Goal: Information Seeking & Learning: Check status

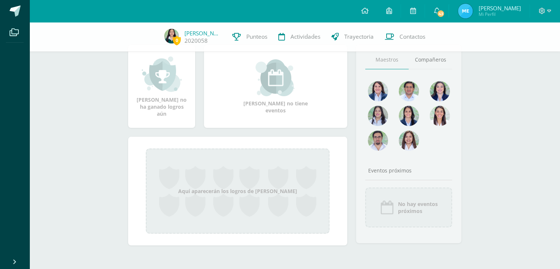
scroll to position [55, 0]
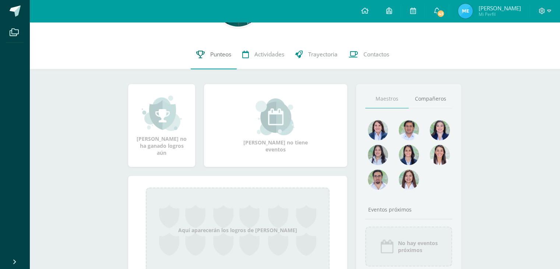
click at [227, 48] on link "Punteos" at bounding box center [214, 54] width 46 height 29
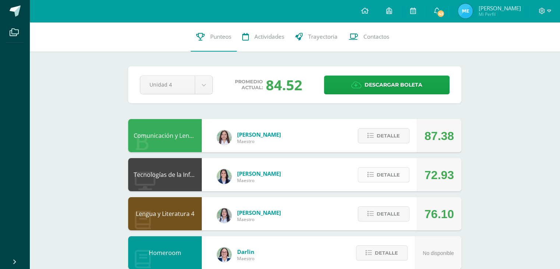
click at [374, 175] on icon at bounding box center [371, 175] width 6 height 6
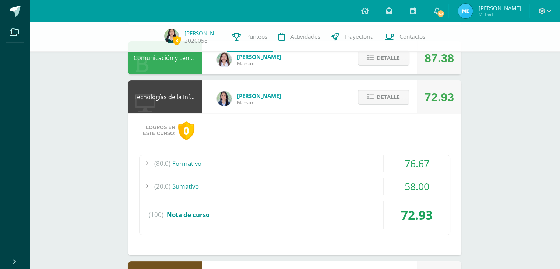
scroll to position [78, 0]
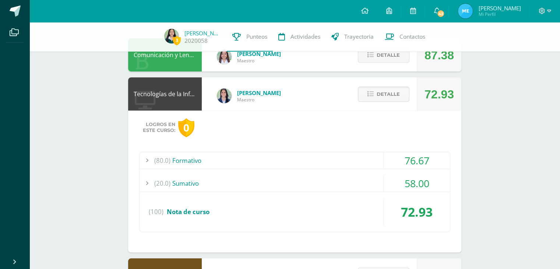
click at [330, 186] on div "(20.0) Sumativo" at bounding box center [295, 183] width 311 height 17
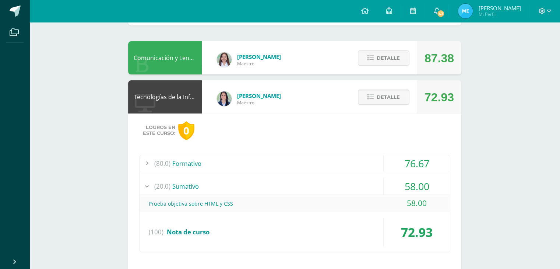
scroll to position [0, 0]
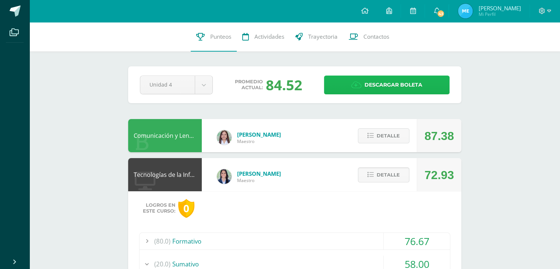
click at [366, 80] on span "Descargar boleta" at bounding box center [394, 85] width 58 height 18
click at [401, 140] on button "Detalle" at bounding box center [384, 135] width 52 height 15
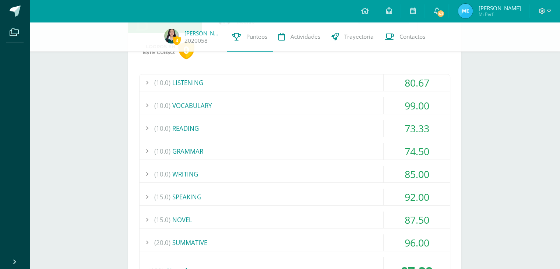
scroll to position [137, 0]
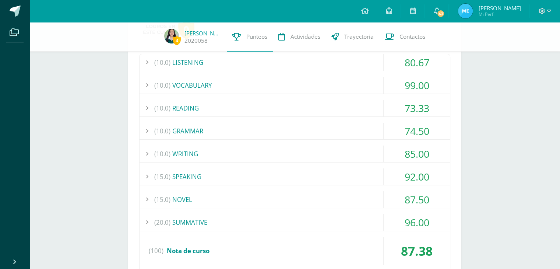
click at [354, 92] on div "(10.0) VOCABULARY" at bounding box center [295, 85] width 311 height 17
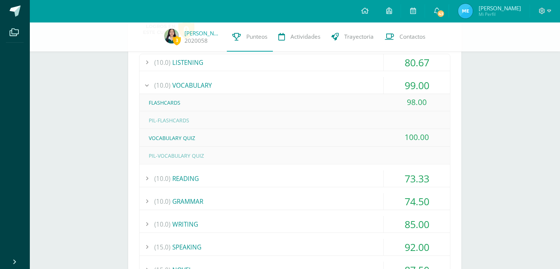
click at [269, 198] on div "(10.0) GRAMMAR" at bounding box center [295, 201] width 311 height 17
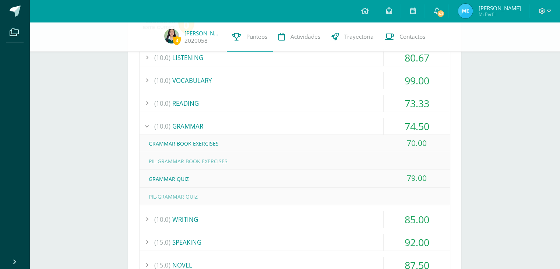
click at [326, 210] on div "(10.0) LISTENING 80.67 LISTENING SKILL 4-EXERCISE 1 100.00" at bounding box center [294, 193] width 311 height 288
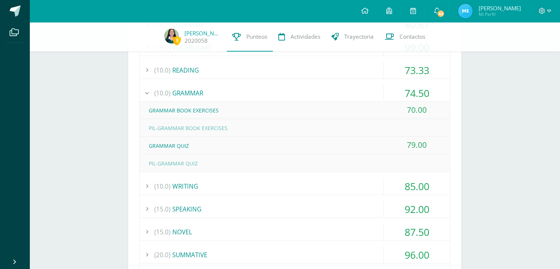
click at [347, 210] on div "(15.0) SPEAKING" at bounding box center [295, 209] width 311 height 17
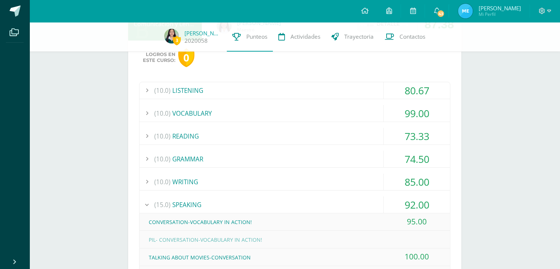
scroll to position [108, 0]
click at [332, 118] on div "(10.0) VOCABULARY" at bounding box center [295, 113] width 311 height 17
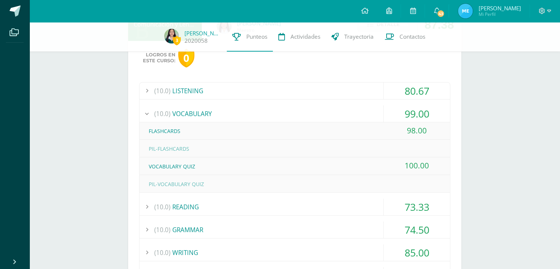
click at [292, 208] on div "(10.0) READING" at bounding box center [295, 207] width 311 height 17
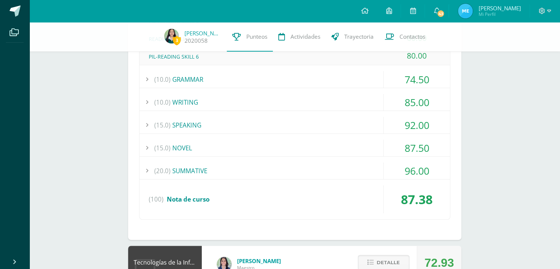
click at [315, 173] on div "(20.0) SUMMATIVE" at bounding box center [295, 170] width 311 height 17
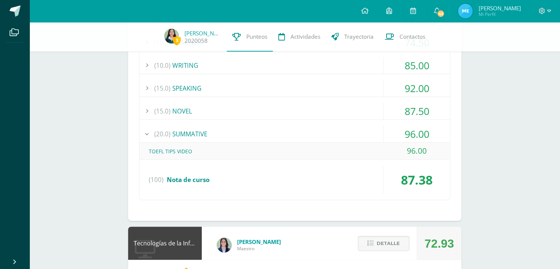
scroll to position [225, 0]
click at [349, 121] on div "(10.0) LISTENING 80.67 LISTENING SKILL 4-EXERCISE 1 100.00" at bounding box center [294, 83] width 311 height 235
click at [317, 114] on div "(15.0) NOVEL" at bounding box center [295, 111] width 311 height 17
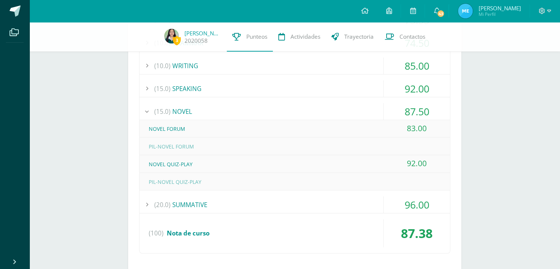
click at [302, 93] on div "(15.0) SPEAKING" at bounding box center [295, 88] width 311 height 17
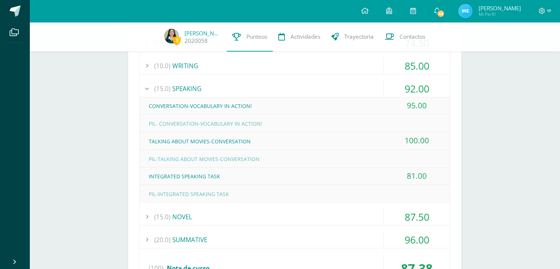
click at [285, 80] on div "(15.0) SPEAKING" at bounding box center [295, 88] width 311 height 17
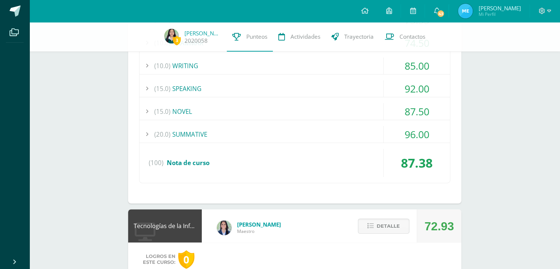
click at [286, 65] on div "(10.0) WRITING" at bounding box center [295, 65] width 311 height 17
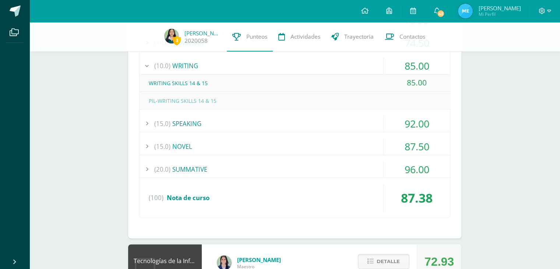
scroll to position [97, 0]
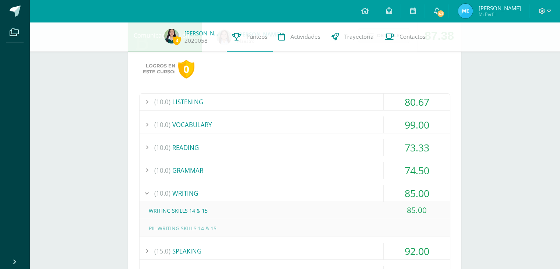
click at [200, 96] on div "(10.0) LISTENING" at bounding box center [295, 102] width 311 height 17
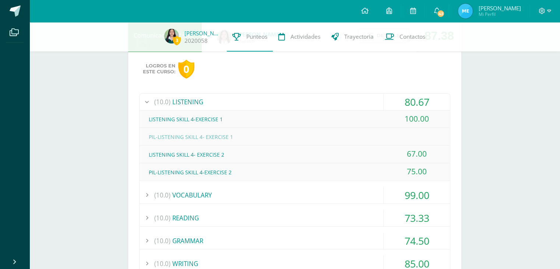
click at [239, 183] on div "(10.0) LISTENING 80.67 LISTENING SKILL 4-EXERCISE 1 100.00" at bounding box center [294, 237] width 311 height 288
click at [195, 199] on div "(10.0) VOCABULARY" at bounding box center [295, 195] width 311 height 17
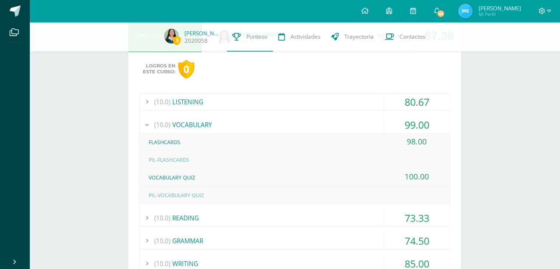
click at [265, 201] on div "PIL-VOCABULARY QUIZ" at bounding box center [295, 195] width 311 height 17
click at [259, 213] on div "(10.0) READING" at bounding box center [295, 218] width 311 height 17
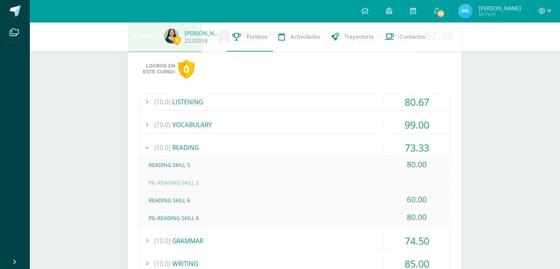
scroll to position [0, 0]
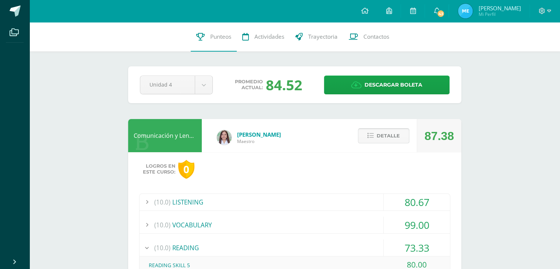
click at [383, 133] on span "Detalle" at bounding box center [388, 136] width 23 height 14
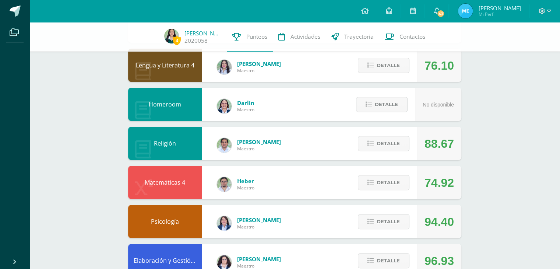
scroll to position [466, 0]
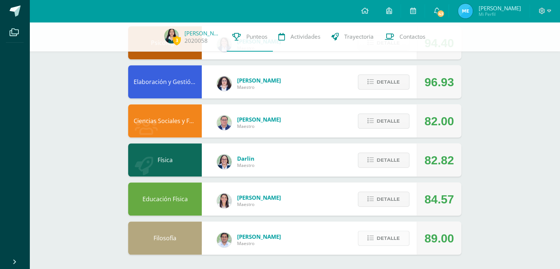
click at [381, 241] on span "Detalle" at bounding box center [388, 238] width 23 height 14
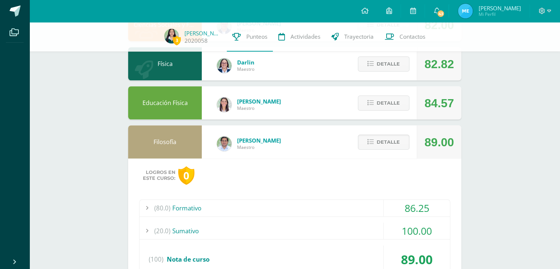
scroll to position [607, 0]
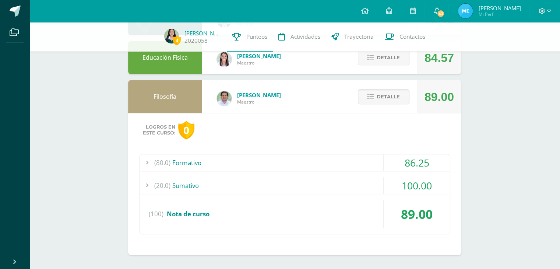
click at [357, 165] on div "(80.0) Formativo" at bounding box center [295, 162] width 311 height 17
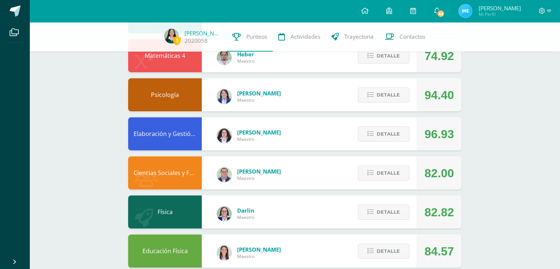
scroll to position [0, 0]
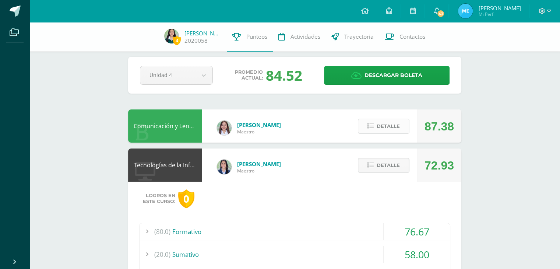
click at [385, 127] on span "Detalle" at bounding box center [388, 126] width 23 height 14
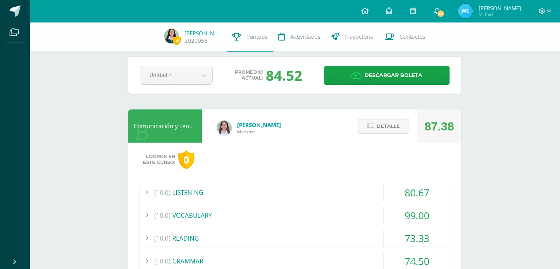
scroll to position [70, 0]
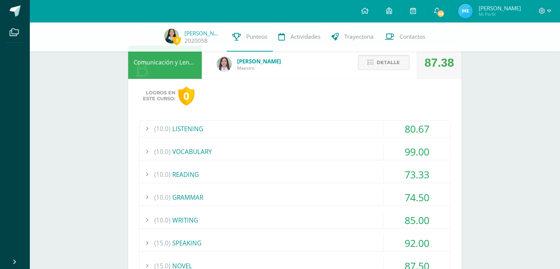
click at [327, 214] on div "(10.0) WRITING" at bounding box center [295, 220] width 311 height 17
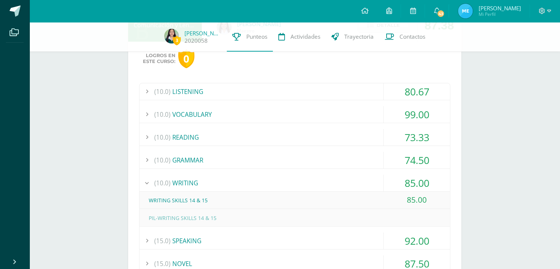
scroll to position [108, 0]
click at [414, 199] on div "85.00" at bounding box center [417, 200] width 66 height 17
click at [439, 200] on div "85.00" at bounding box center [417, 200] width 66 height 17
click at [350, 184] on div "(10.0) WRITING" at bounding box center [295, 183] width 311 height 17
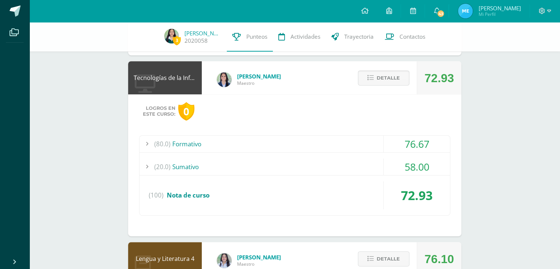
scroll to position [0, 0]
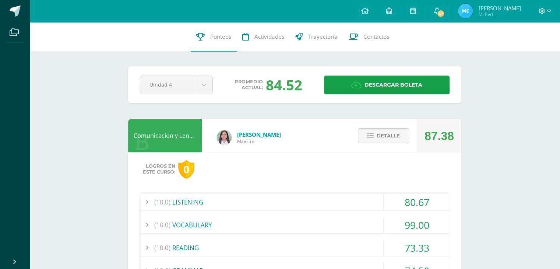
click at [390, 137] on span "Detalle" at bounding box center [388, 136] width 23 height 14
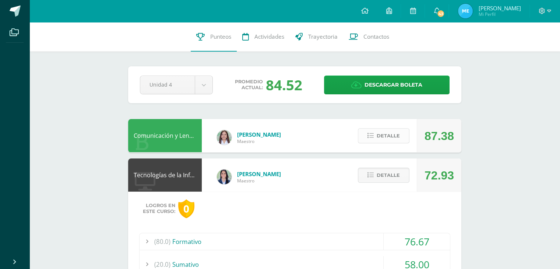
scroll to position [127, 0]
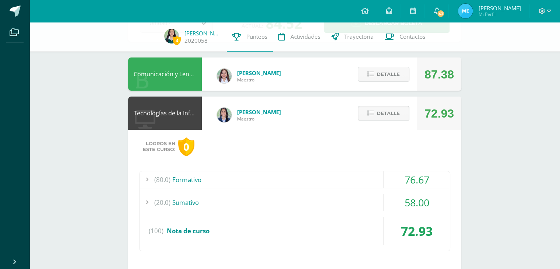
click at [362, 119] on button "Detalle" at bounding box center [384, 113] width 52 height 15
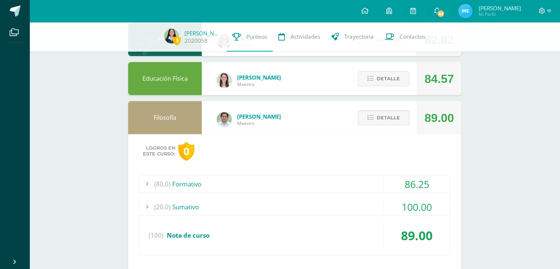
scroll to position [466, 0]
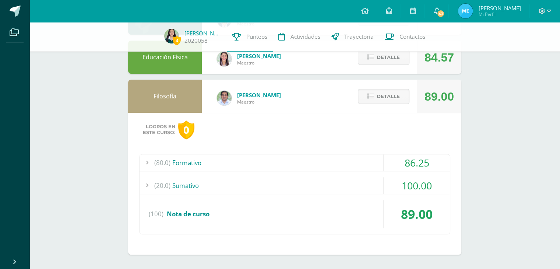
click at [376, 105] on div "Detalle" at bounding box center [382, 96] width 70 height 33
click at [383, 95] on span "Detalle" at bounding box center [388, 97] width 23 height 14
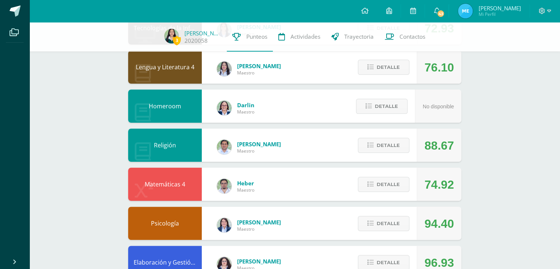
scroll to position [0, 0]
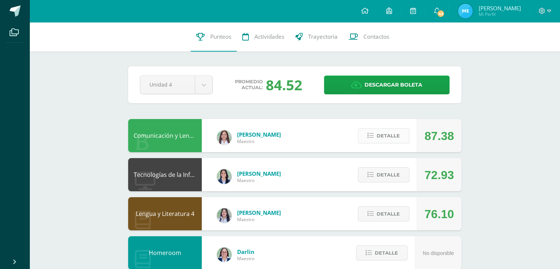
click at [377, 133] on button "Detalle" at bounding box center [384, 135] width 52 height 15
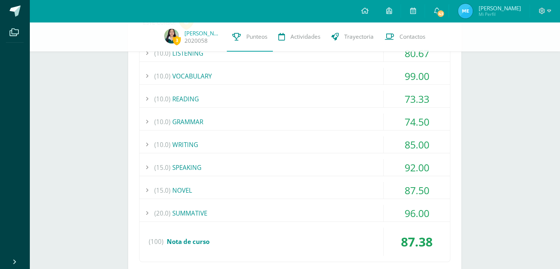
scroll to position [155, 0]
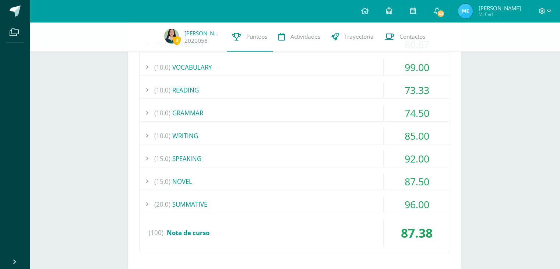
click at [385, 82] on div "73.33" at bounding box center [417, 90] width 66 height 17
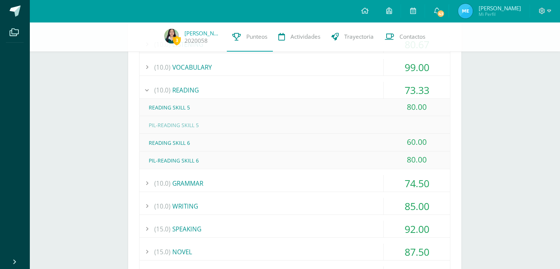
click at [200, 230] on div "(15.0) SPEAKING" at bounding box center [295, 229] width 311 height 17
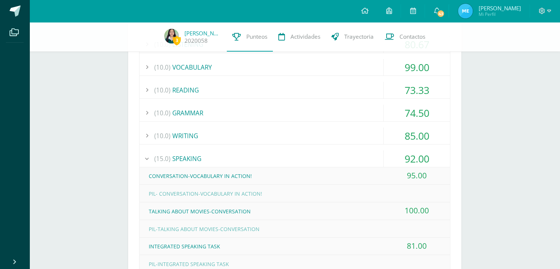
scroll to position [172, 0]
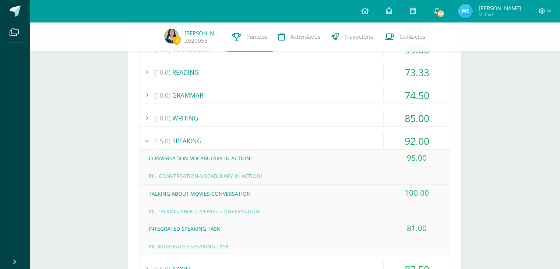
click at [413, 225] on div "81.00" at bounding box center [417, 228] width 66 height 17
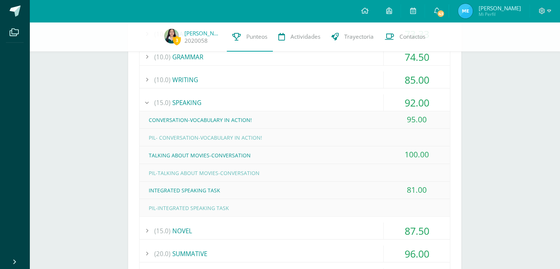
click at [445, 201] on div "PIL-INTEGRATED SPEAKING TASK" at bounding box center [295, 208] width 311 height 17
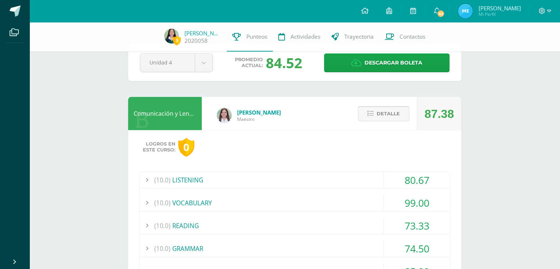
click at [376, 118] on button "Detalle" at bounding box center [384, 113] width 52 height 15
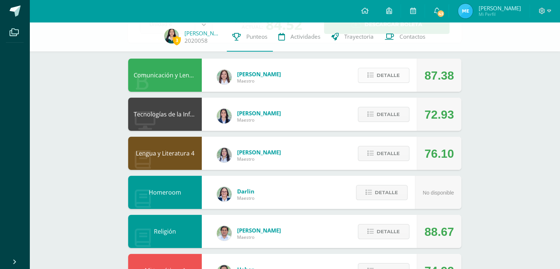
scroll to position [57, 0]
click at [387, 154] on span "Detalle" at bounding box center [388, 154] width 23 height 14
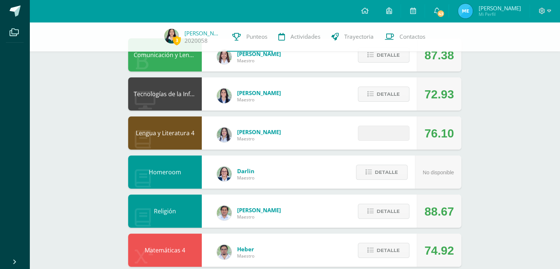
scroll to position [78, 0]
drag, startPoint x: 426, startPoint y: 131, endPoint x: 452, endPoint y: 130, distance: 26.5
click at [452, 130] on div "76.10" at bounding box center [439, 132] width 29 height 33
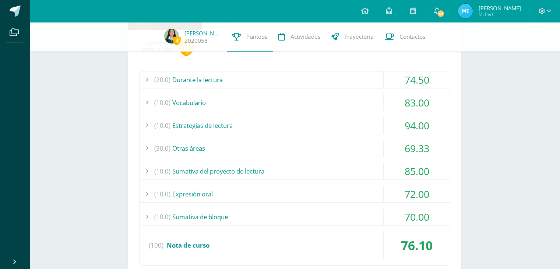
scroll to position [186, 0]
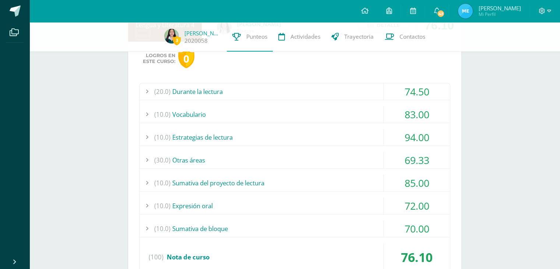
click at [374, 164] on div "(30.0) Otras áreas" at bounding box center [295, 160] width 311 height 17
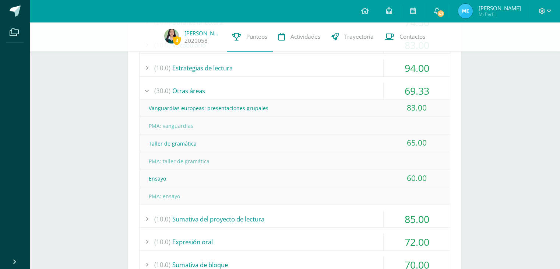
scroll to position [258, 0]
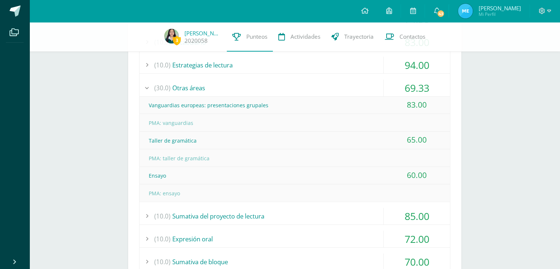
click at [407, 176] on div "60.00" at bounding box center [417, 175] width 66 height 17
click at [407, 145] on div "65.00" at bounding box center [417, 139] width 66 height 17
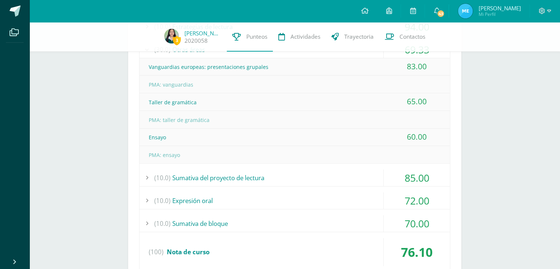
scroll to position [296, 0]
click at [176, 127] on div "PMA: taller de gramática" at bounding box center [295, 120] width 311 height 17
click at [153, 140] on div "Ensayo" at bounding box center [295, 137] width 311 height 17
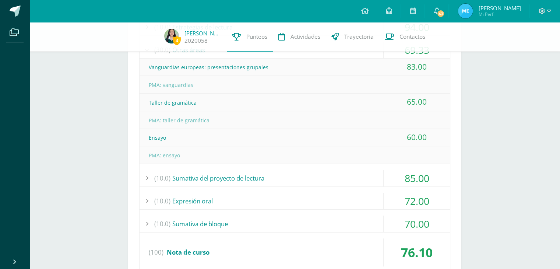
click at [213, 200] on div "(10.0) Expresión oral" at bounding box center [295, 201] width 311 height 17
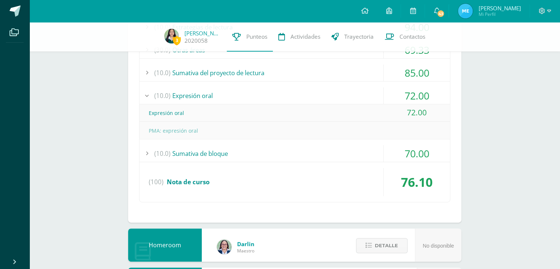
click at [409, 111] on div "72.00" at bounding box center [417, 112] width 66 height 17
click at [312, 102] on div "(10.0) Expresión oral" at bounding box center [295, 95] width 311 height 17
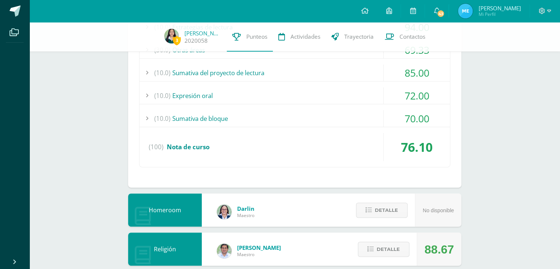
click at [211, 115] on div "(10.0) Sumativa de bloque" at bounding box center [295, 118] width 311 height 17
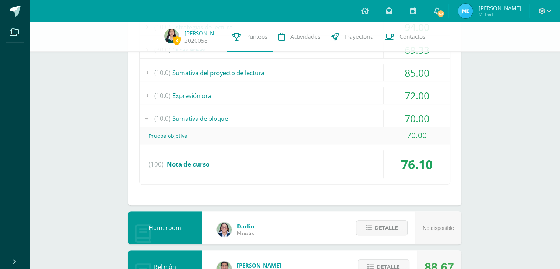
click at [247, 118] on div "(10.0) Sumativa de bloque" at bounding box center [295, 118] width 311 height 17
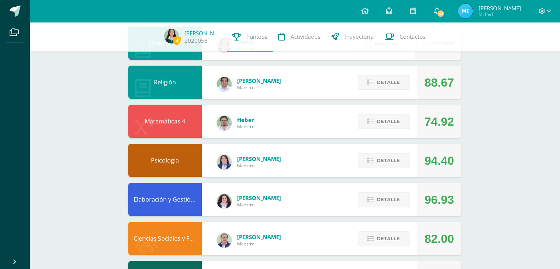
scroll to position [463, 0]
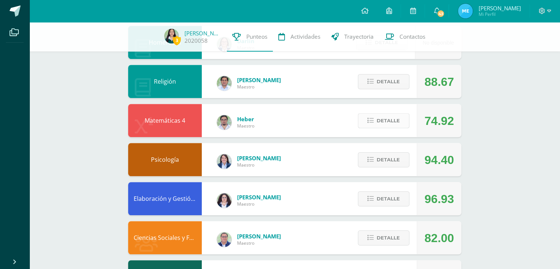
click at [381, 124] on span "Detalle" at bounding box center [388, 121] width 23 height 14
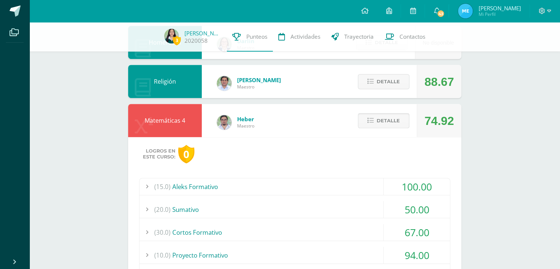
click at [397, 122] on button "Detalle" at bounding box center [384, 120] width 52 height 15
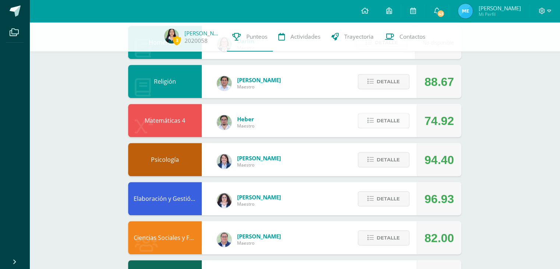
scroll to position [449, 0]
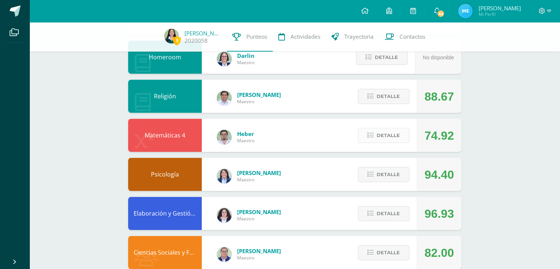
click at [386, 136] on span "Detalle" at bounding box center [388, 136] width 23 height 14
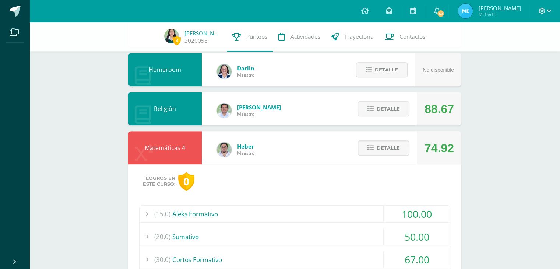
scroll to position [435, 0]
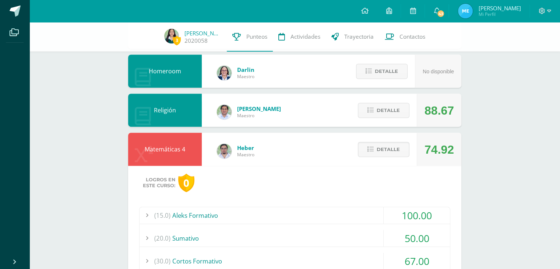
click at [370, 230] on div "(20.0) Sumativo" at bounding box center [295, 238] width 311 height 17
drag, startPoint x: 382, startPoint y: 143, endPoint x: 377, endPoint y: 151, distance: 9.2
click at [377, 151] on button "Detalle" at bounding box center [384, 149] width 52 height 15
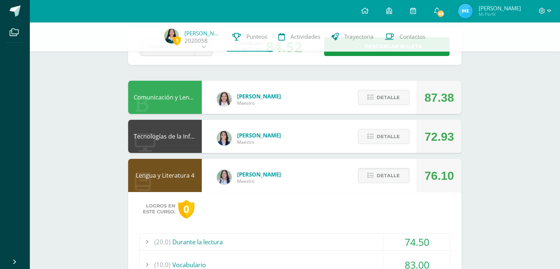
scroll to position [0, 0]
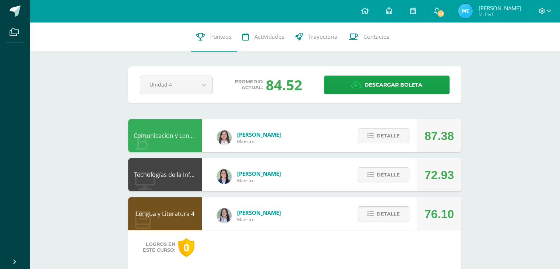
click at [379, 208] on span "Detalle" at bounding box center [388, 214] width 23 height 14
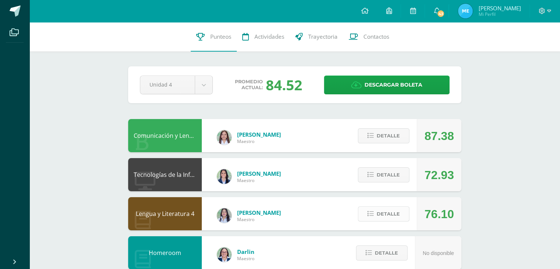
scroll to position [325, 0]
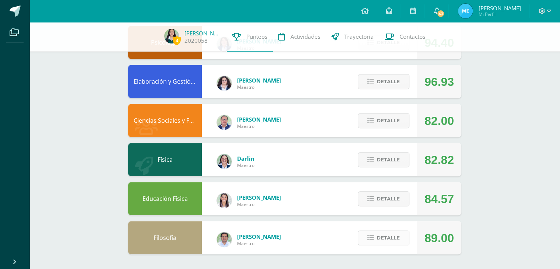
click at [377, 231] on button "Detalle" at bounding box center [384, 237] width 52 height 15
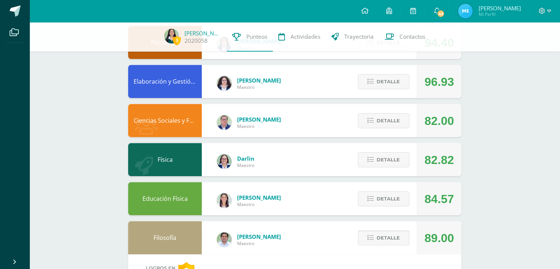
scroll to position [429, 0]
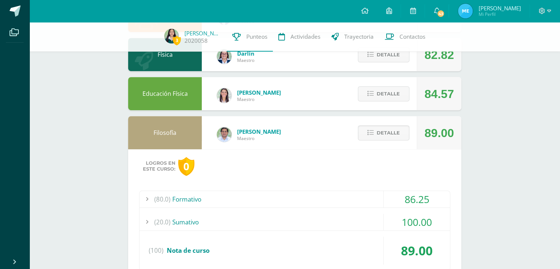
click at [381, 83] on div "Detalle" at bounding box center [382, 93] width 70 height 33
click at [384, 60] on span "Detalle" at bounding box center [388, 55] width 23 height 14
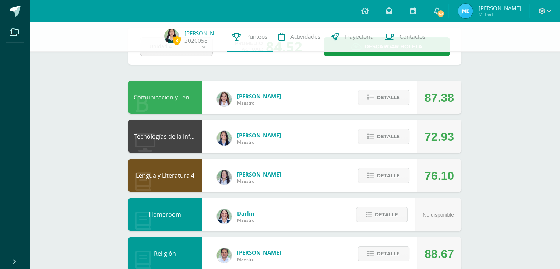
scroll to position [35, 0]
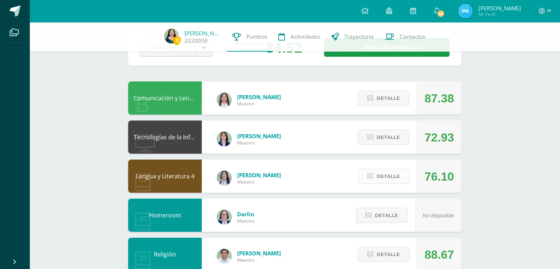
click at [378, 182] on span "Detalle" at bounding box center [388, 176] width 23 height 14
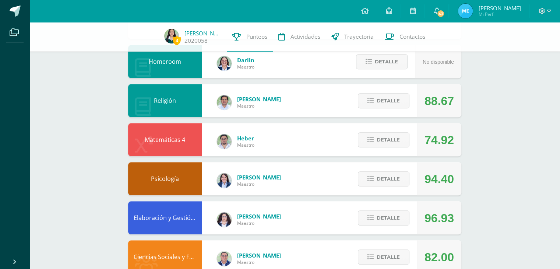
scroll to position [442, 0]
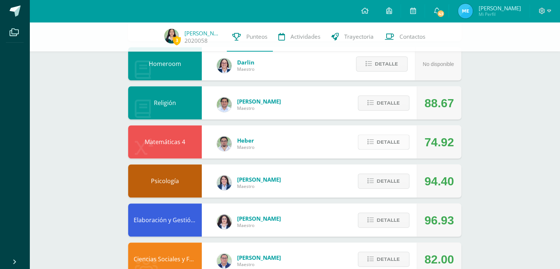
click at [385, 145] on span "Detalle" at bounding box center [388, 142] width 23 height 14
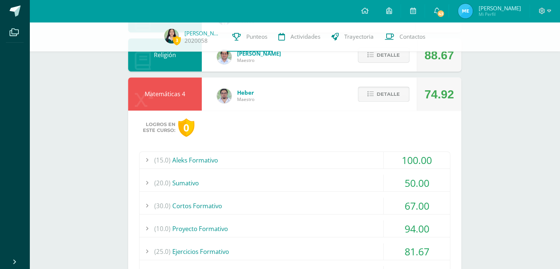
scroll to position [516, 0]
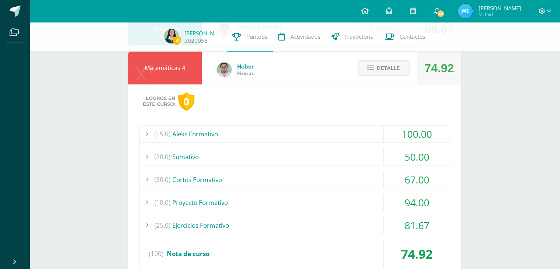
click at [343, 165] on div "(15.0) Aleks Formativo 100.00 Módulo #1 Aleks 100.00 (100)" at bounding box center [294, 199] width 311 height 149
click at [392, 178] on div "67.00" at bounding box center [417, 179] width 66 height 17
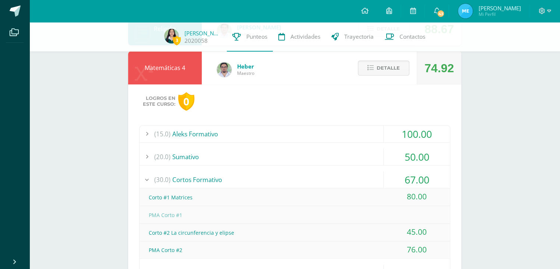
click at [406, 172] on div "67.00" at bounding box center [417, 179] width 66 height 17
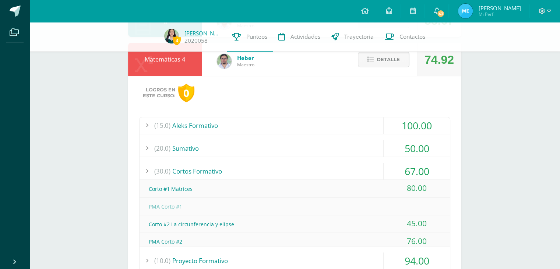
scroll to position [525, 0]
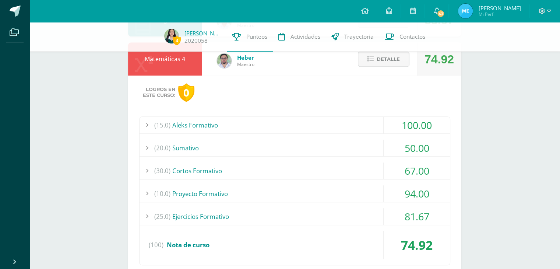
click at [386, 169] on div "67.00" at bounding box center [417, 170] width 66 height 17
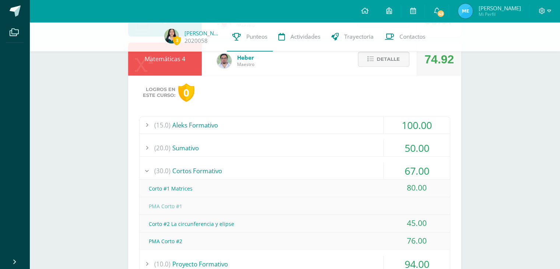
click at [340, 169] on div "(30.0) Cortos Formativo" at bounding box center [295, 170] width 311 height 17
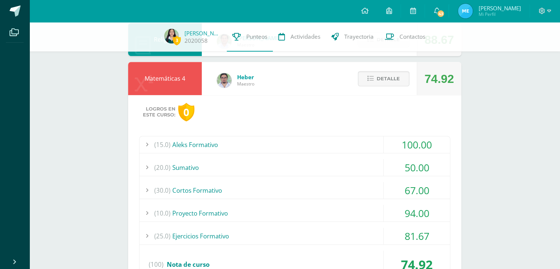
scroll to position [507, 0]
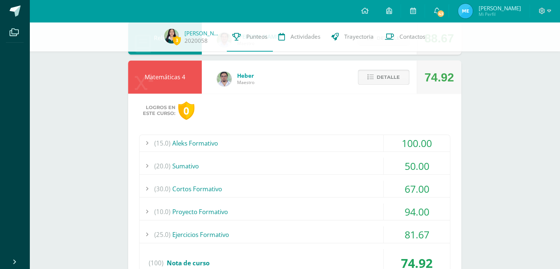
click at [386, 80] on span "Detalle" at bounding box center [388, 77] width 23 height 14
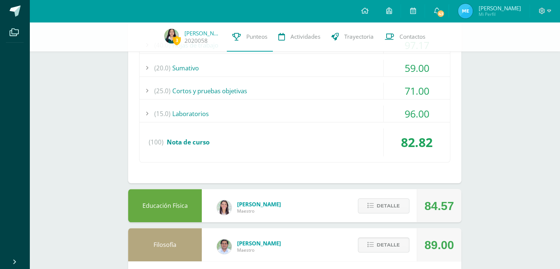
scroll to position [908, 0]
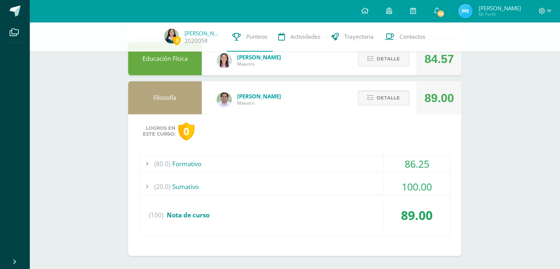
click at [380, 67] on div "Detalle" at bounding box center [382, 58] width 70 height 33
click at [379, 63] on span "Detalle" at bounding box center [388, 59] width 23 height 14
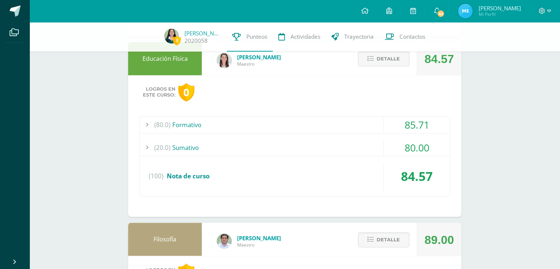
click at [347, 141] on div "(20.0) Sumativo" at bounding box center [295, 147] width 311 height 17
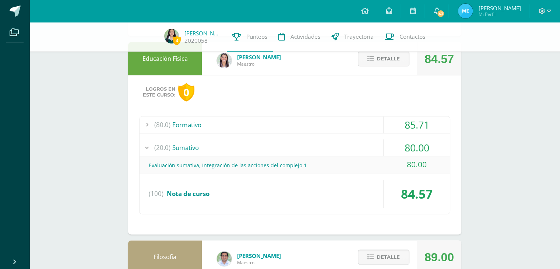
click at [341, 127] on div "(80.0) Formativo" at bounding box center [295, 124] width 311 height 17
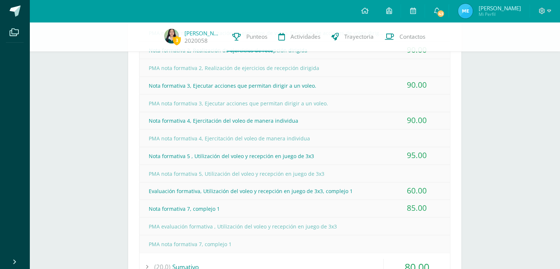
scroll to position [1045, 0]
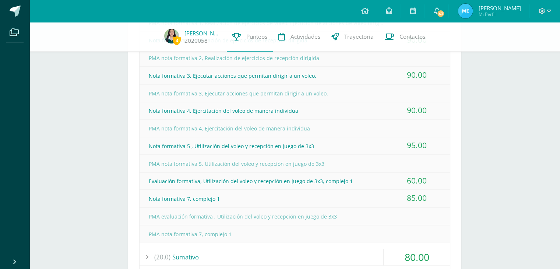
click at [417, 180] on div "60.00" at bounding box center [417, 180] width 66 height 17
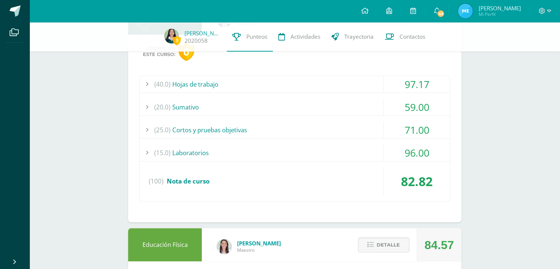
scroll to position [635, 0]
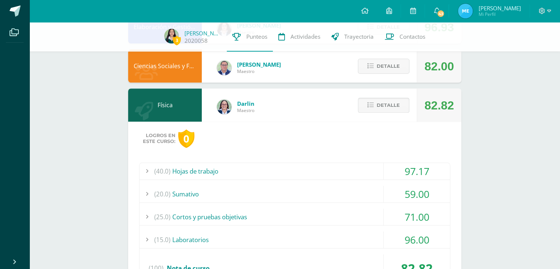
click at [379, 101] on span "Detalle" at bounding box center [388, 105] width 23 height 14
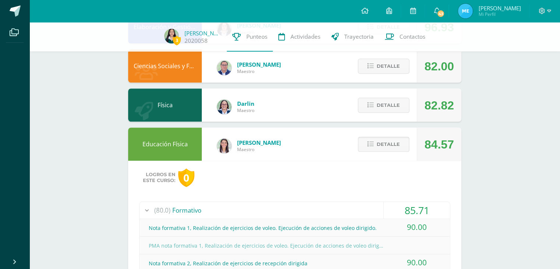
click at [389, 147] on span "Detalle" at bounding box center [388, 144] width 23 height 14
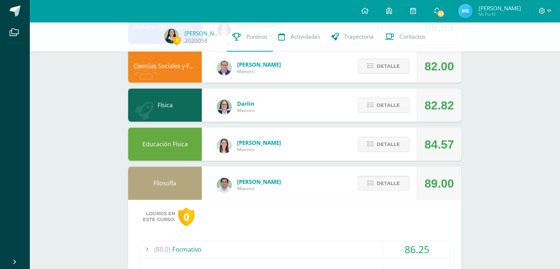
click at [372, 184] on icon at bounding box center [371, 183] width 6 height 6
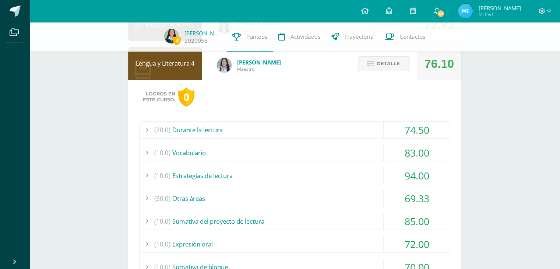
scroll to position [91, 0]
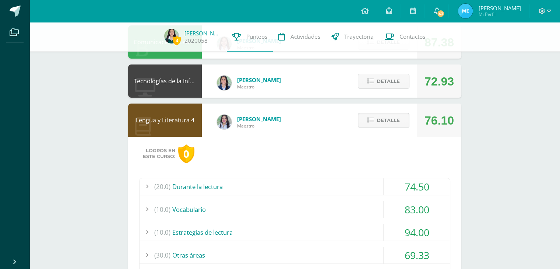
click at [396, 116] on span "Detalle" at bounding box center [388, 120] width 23 height 14
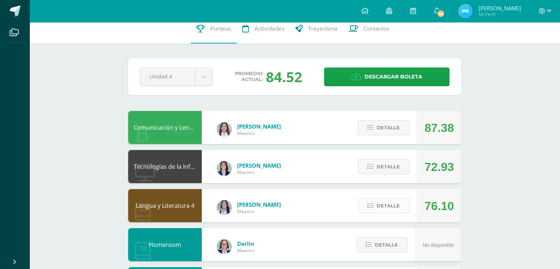
scroll to position [0, 0]
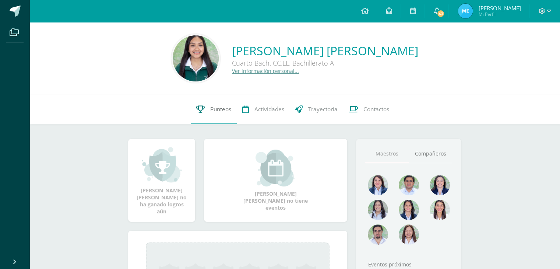
click at [203, 105] on link "Punteos" at bounding box center [214, 109] width 46 height 29
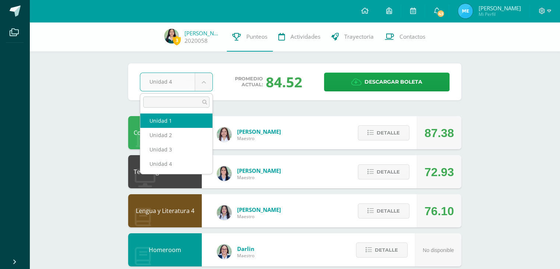
select select "Unidad 1"
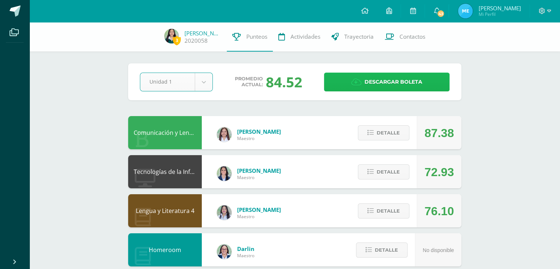
click at [366, 87] on span "Descargar boleta" at bounding box center [394, 82] width 58 height 18
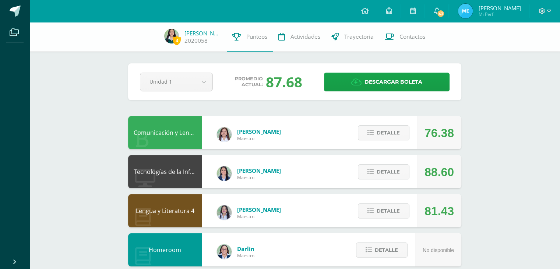
click at [174, 71] on div "Pendiente Unidad 1 Unidad 1 Unidad 2 Unidad 3 Unidad 4 Promedio actual: 87.68 D…" at bounding box center [294, 81] width 333 height 37
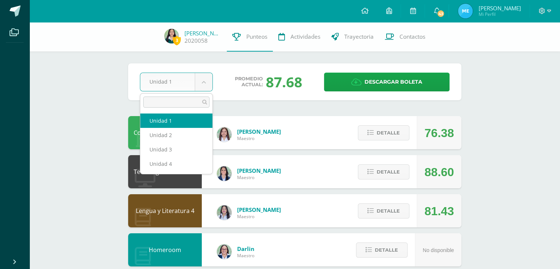
select select "Unidad 2"
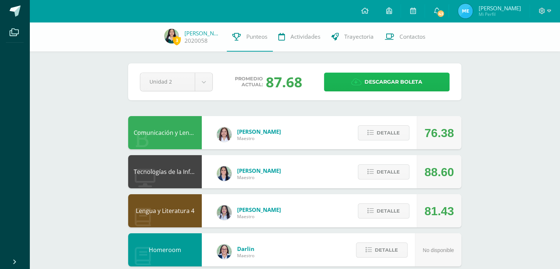
click at [360, 84] on icon at bounding box center [356, 82] width 10 height 8
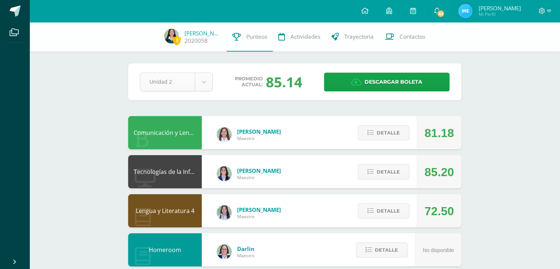
click at [170, 73] on div "Unidad 2" at bounding box center [176, 82] width 73 height 19
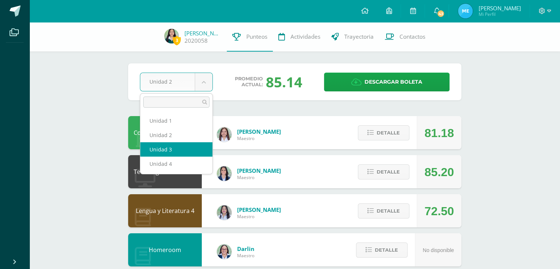
select select "Unidad 3"
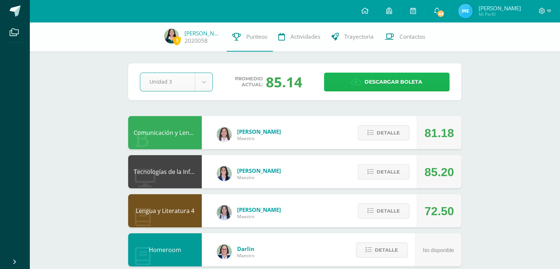
click at [403, 78] on span "Descargar boleta" at bounding box center [394, 82] width 58 height 18
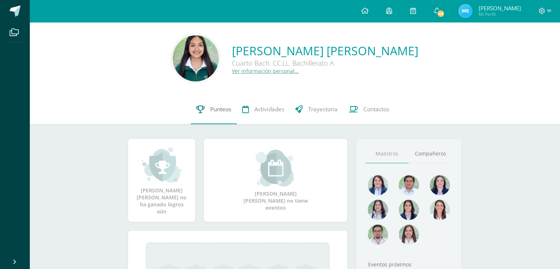
click at [201, 104] on link "Punteos" at bounding box center [214, 109] width 46 height 29
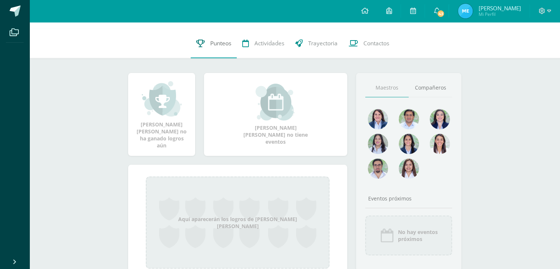
scroll to position [91, 0]
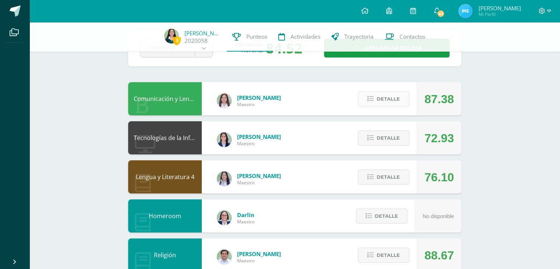
click at [377, 97] on span "Detalle" at bounding box center [388, 99] width 23 height 14
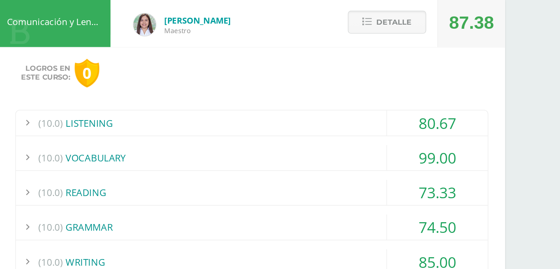
scroll to position [70, 0]
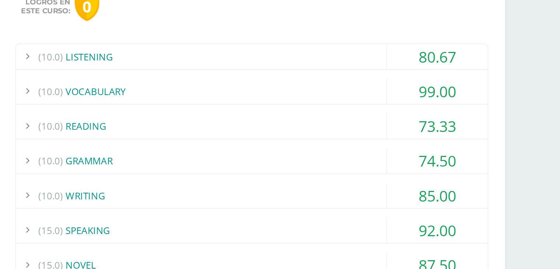
click at [170, 223] on span "(10.0)" at bounding box center [162, 220] width 16 height 17
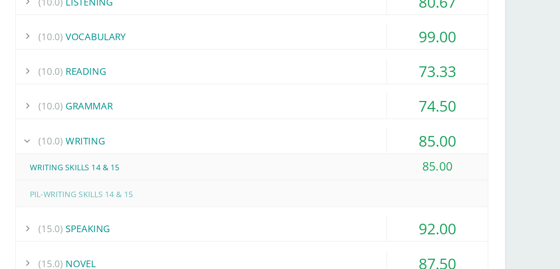
scroll to position [106, 0]
click at [189, 185] on div "(10.0) WRITING" at bounding box center [295, 184] width 311 height 17
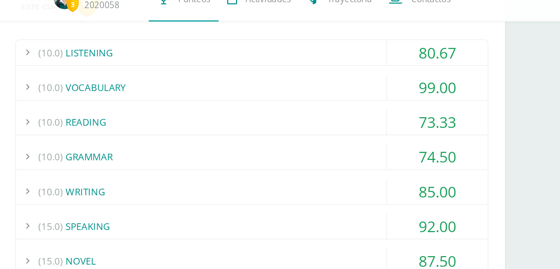
scroll to position [127, 0]
click at [189, 99] on div "(10.0) VOCABULARY" at bounding box center [295, 95] width 311 height 17
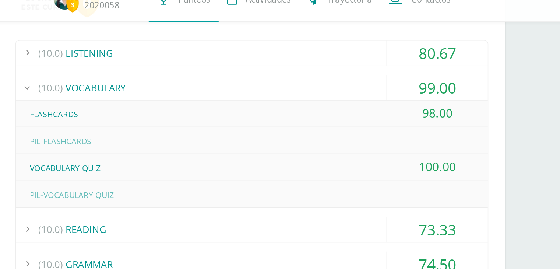
click at [190, 98] on div "(10.0) VOCABULARY" at bounding box center [295, 95] width 311 height 17
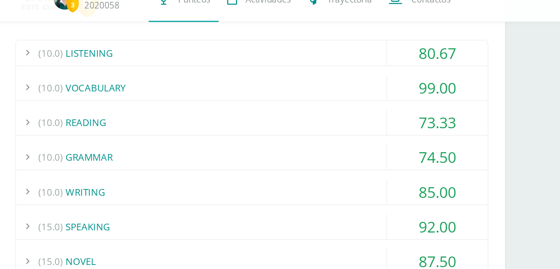
click at [181, 93] on div "(10.0) VOCABULARY" at bounding box center [295, 95] width 311 height 17
